Goal: Navigation & Orientation: Find specific page/section

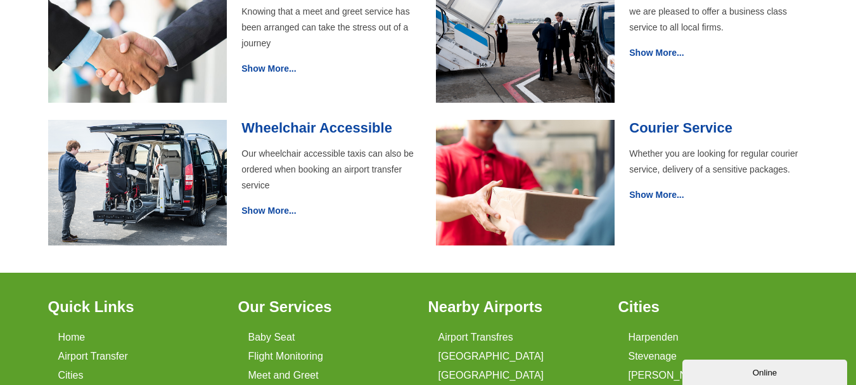
scroll to position [629, 0]
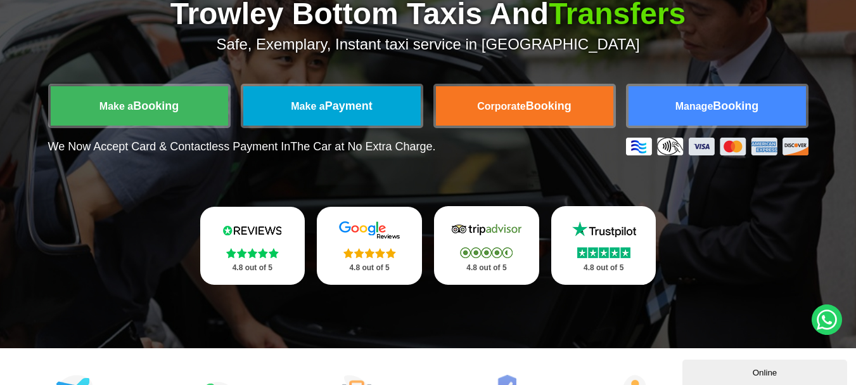
scroll to position [190, 0]
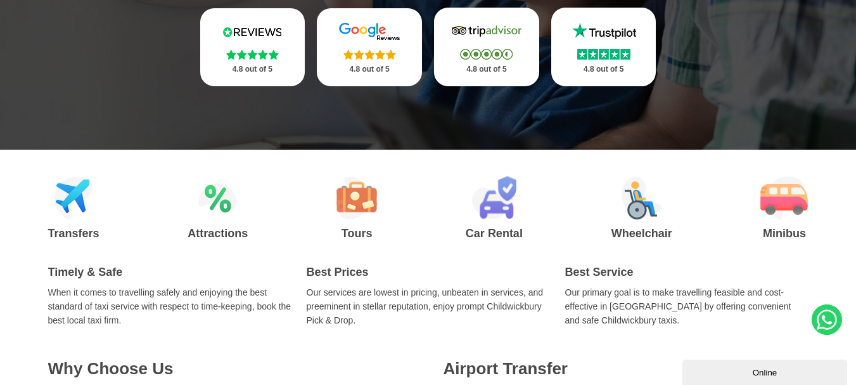
scroll to position [380, 0]
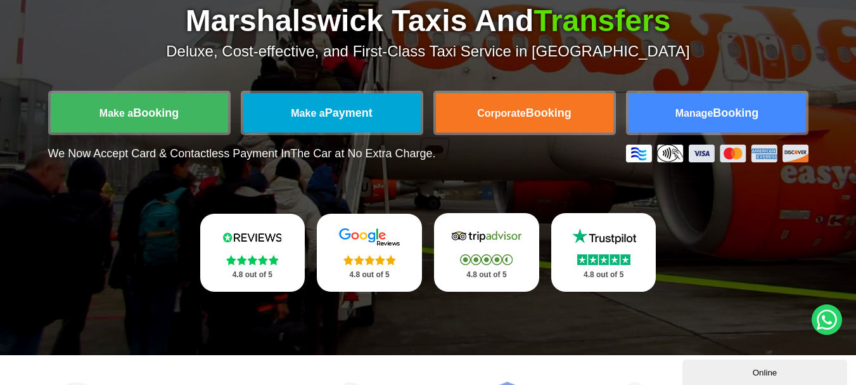
scroll to position [63, 0]
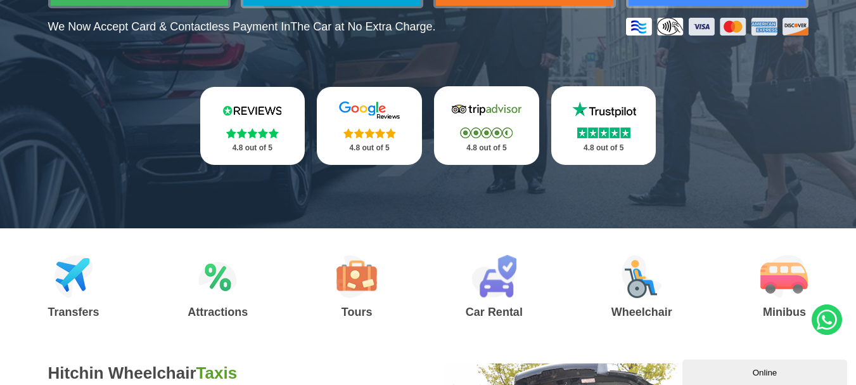
scroll to position [254, 0]
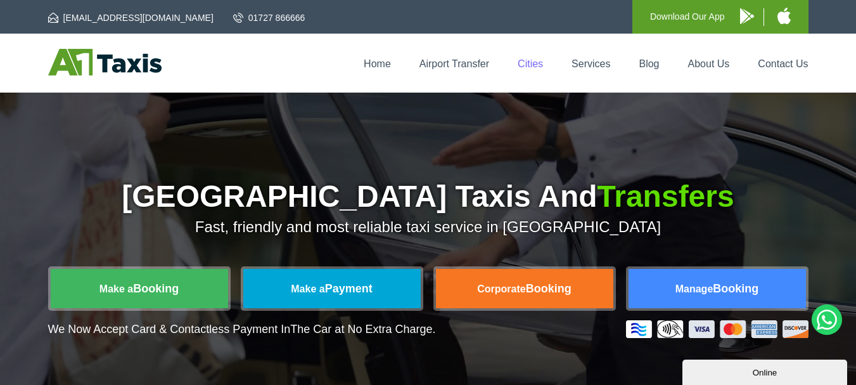
click at [533, 68] on link "Cities" at bounding box center [530, 63] width 25 height 11
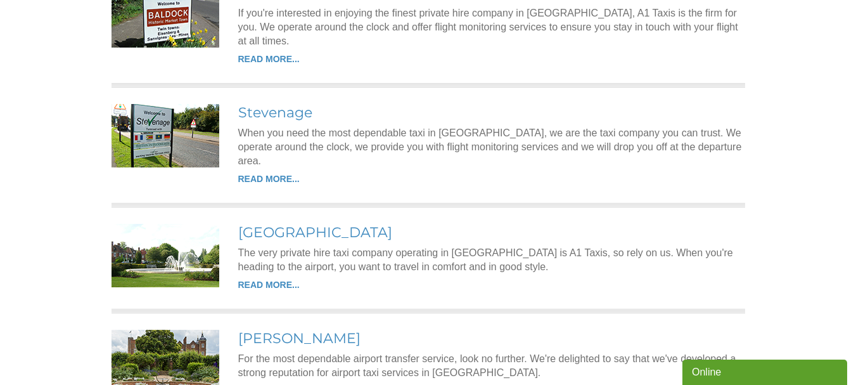
scroll to position [1838, 0]
